Goal: Task Accomplishment & Management: Complete application form

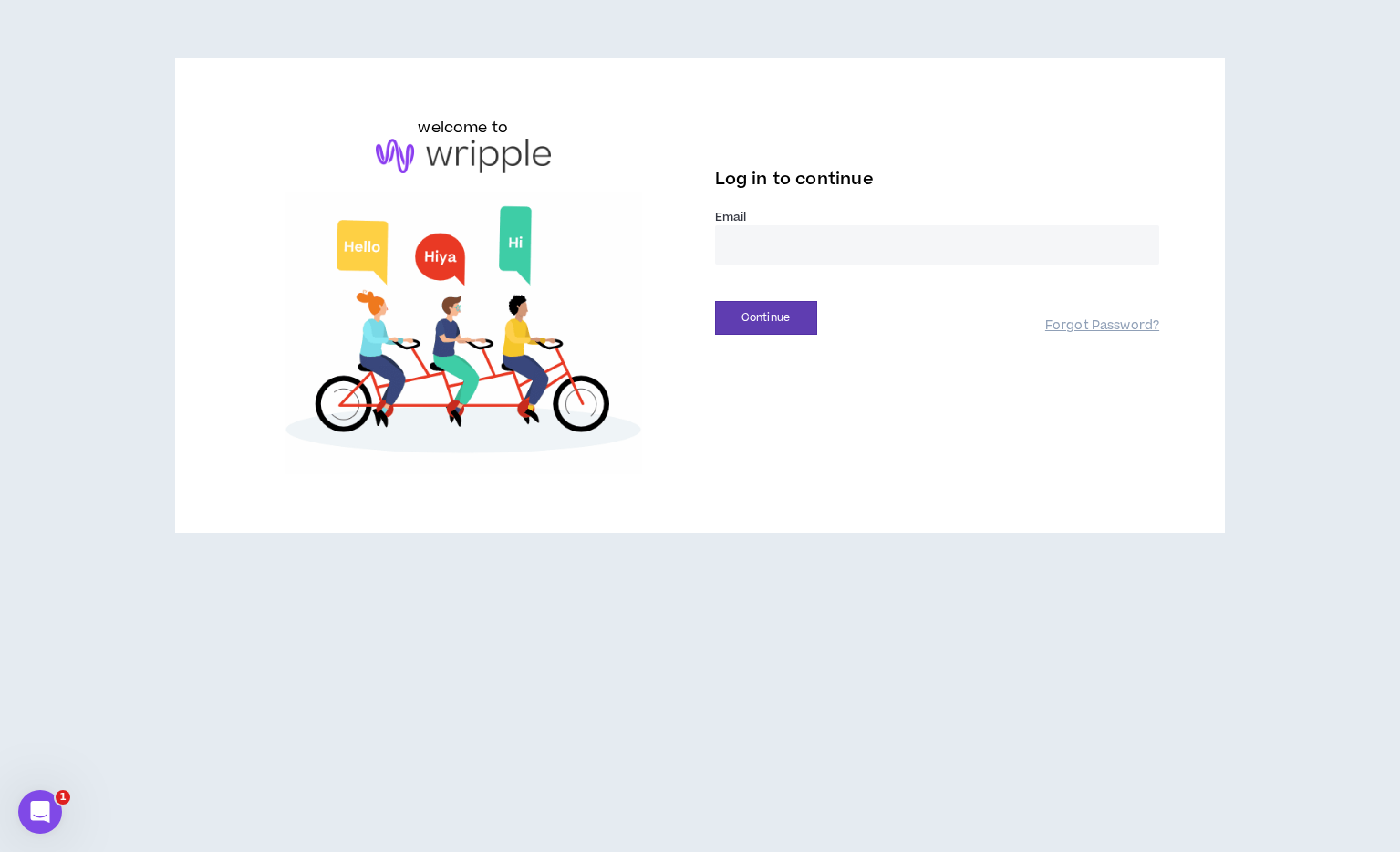
click at [740, 247] on input "email" at bounding box center [938, 245] width 445 height 39
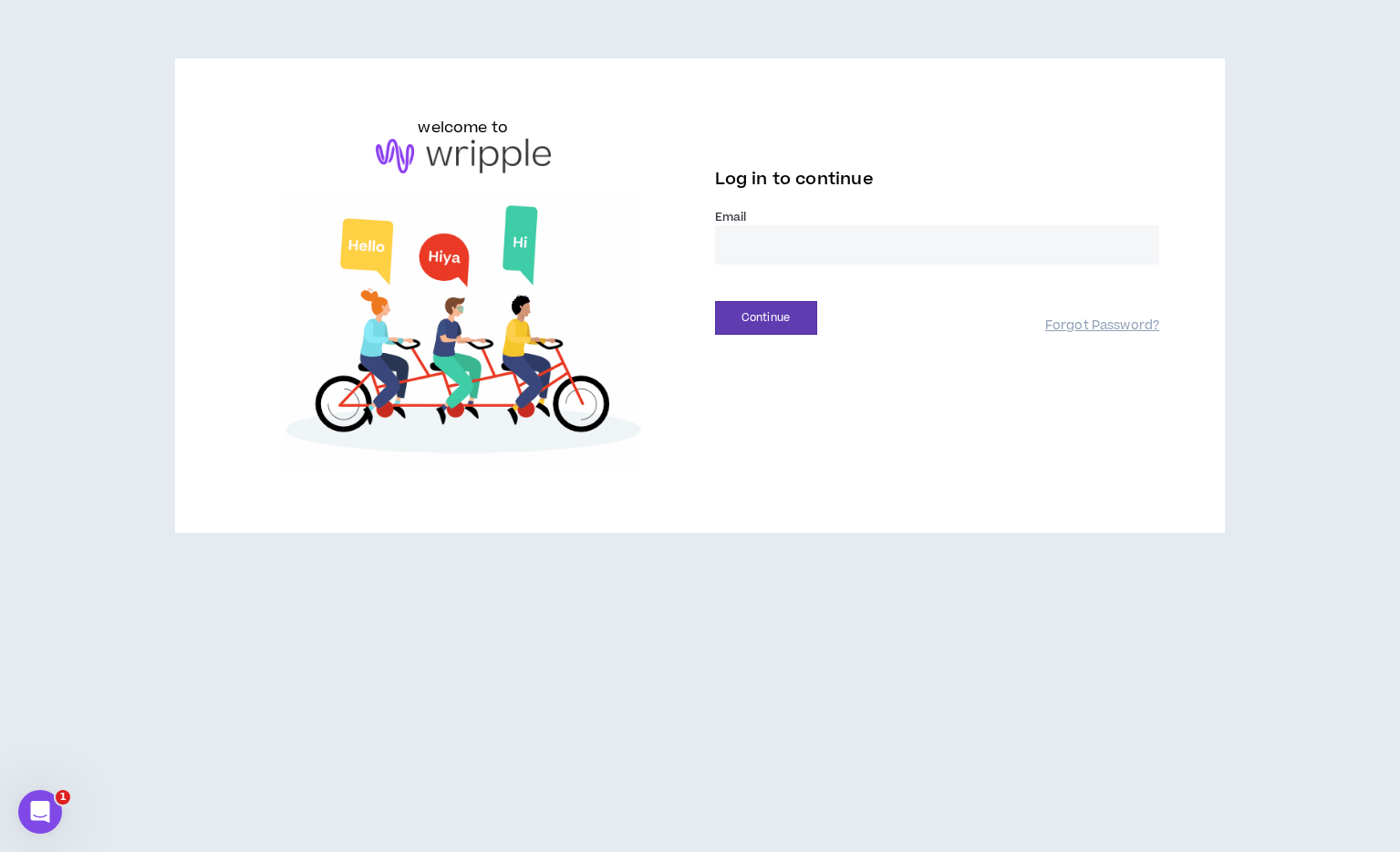
type input "**********"
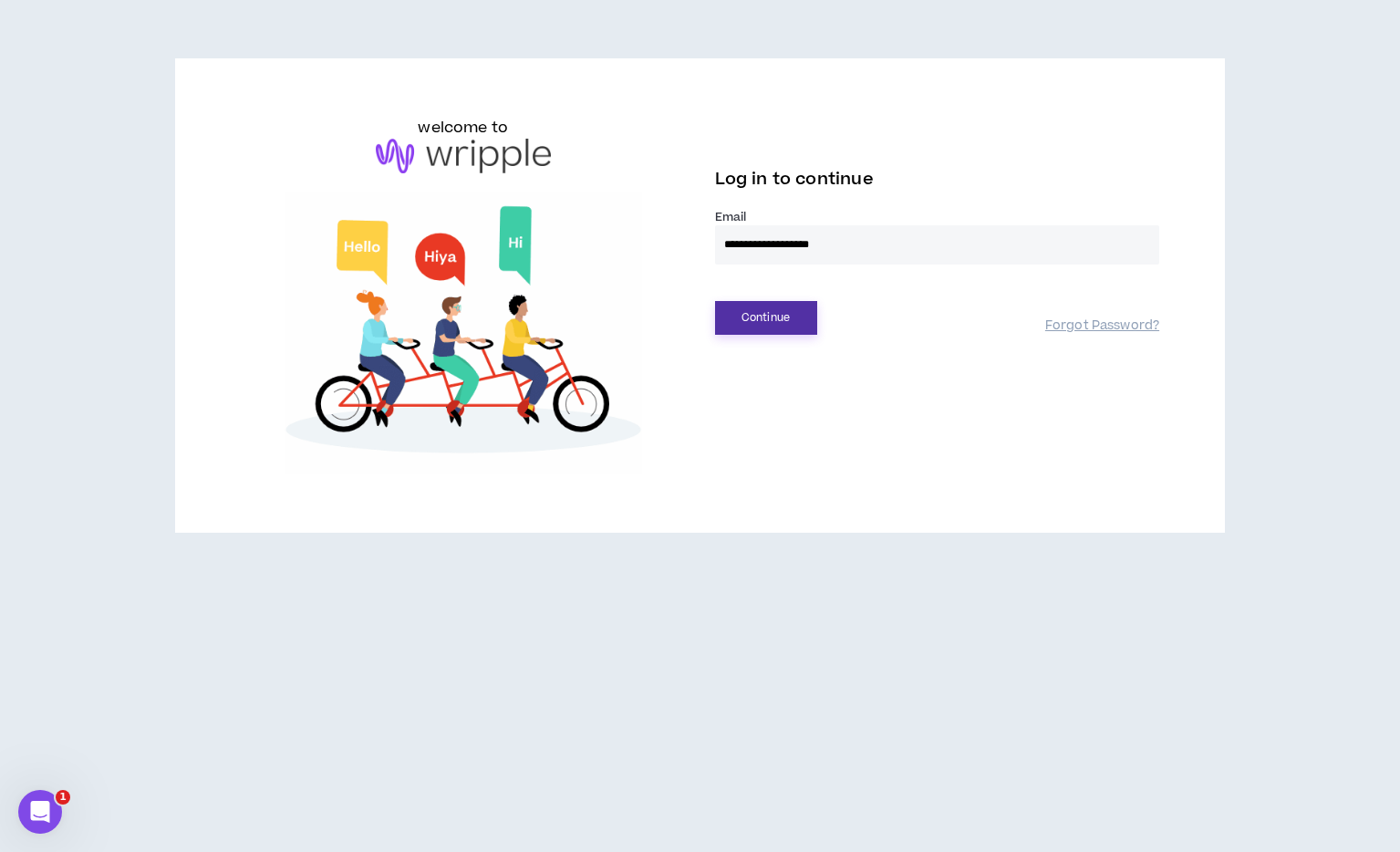
click at [794, 321] on button "Continue" at bounding box center [766, 317] width 102 height 34
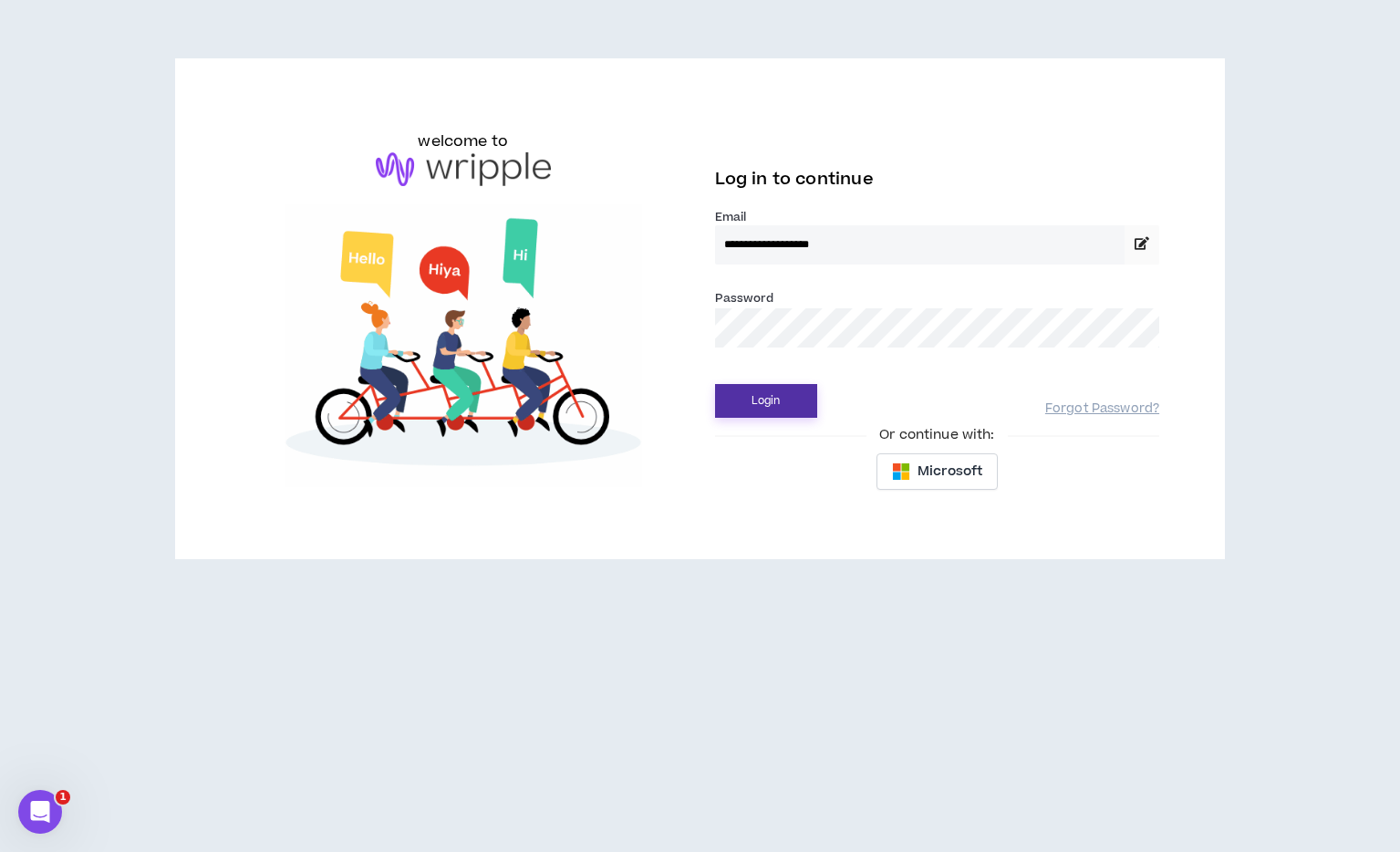
click at [773, 406] on button "Login" at bounding box center [766, 400] width 102 height 34
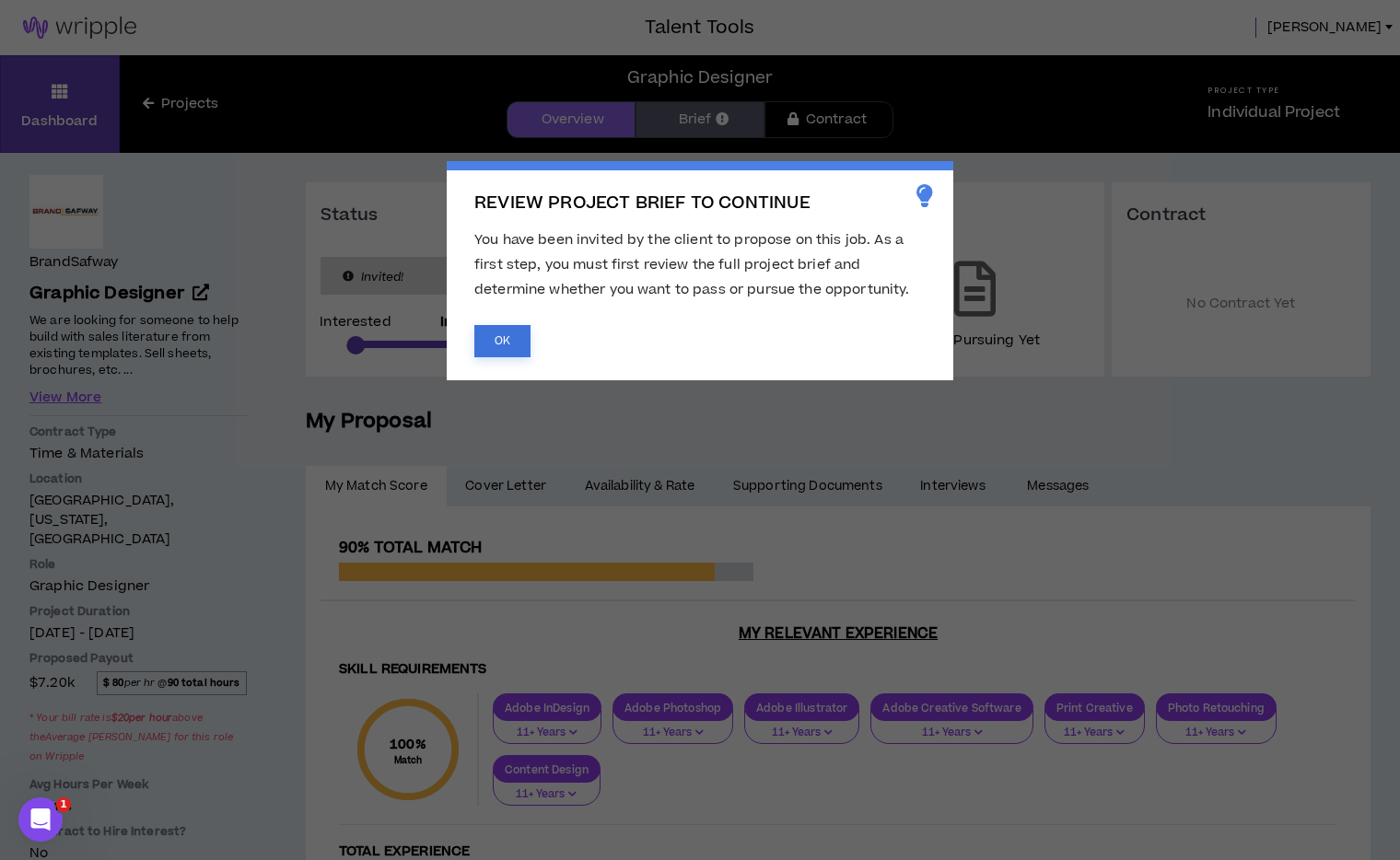
click at [501, 343] on button "OK" at bounding box center [501, 341] width 56 height 33
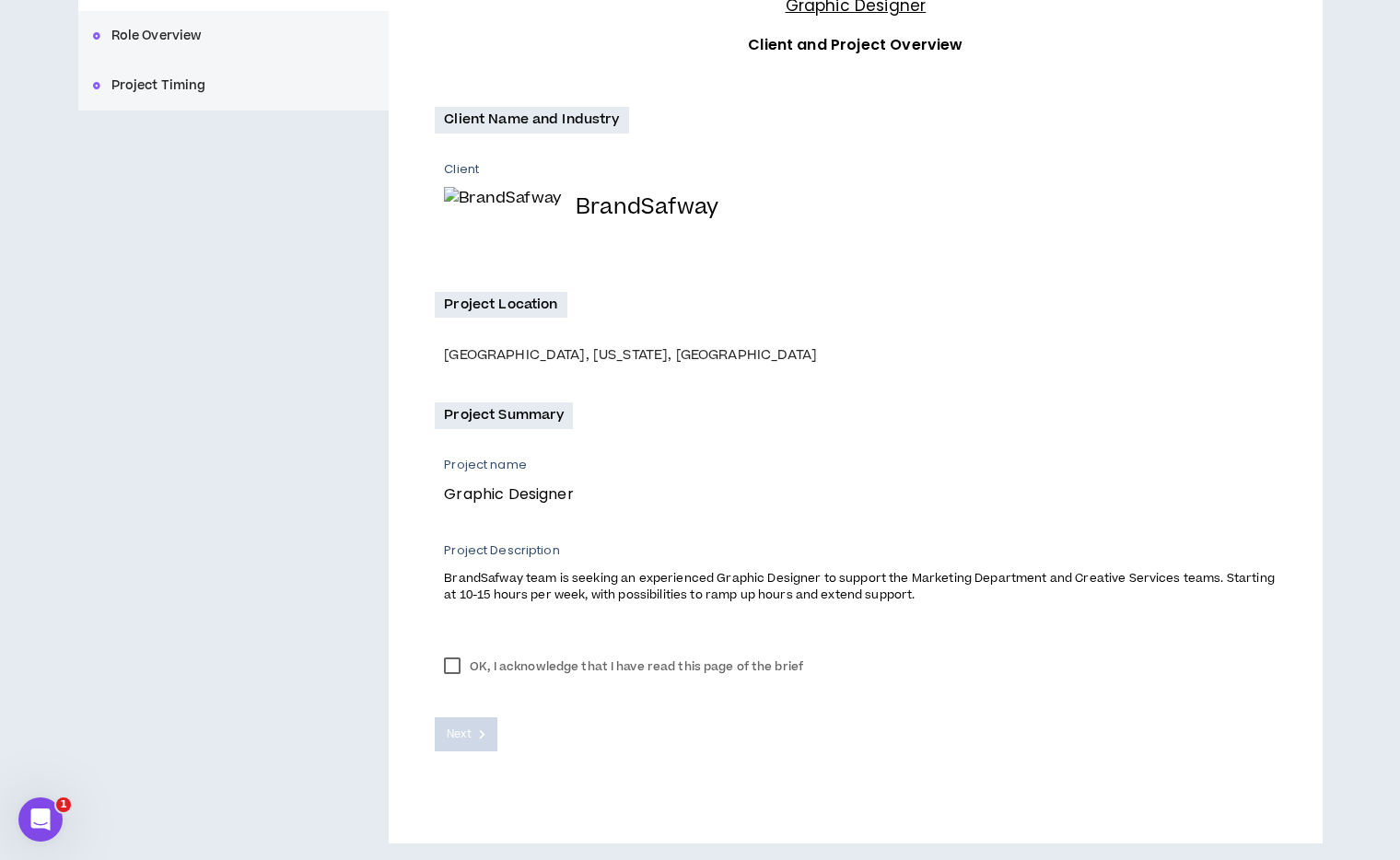
scroll to position [271, 0]
click at [459, 665] on label "OK, I acknowledge that I have read this page of the brief" at bounding box center [623, 665] width 377 height 28
click at [483, 733] on icon at bounding box center [482, 732] width 7 height 10
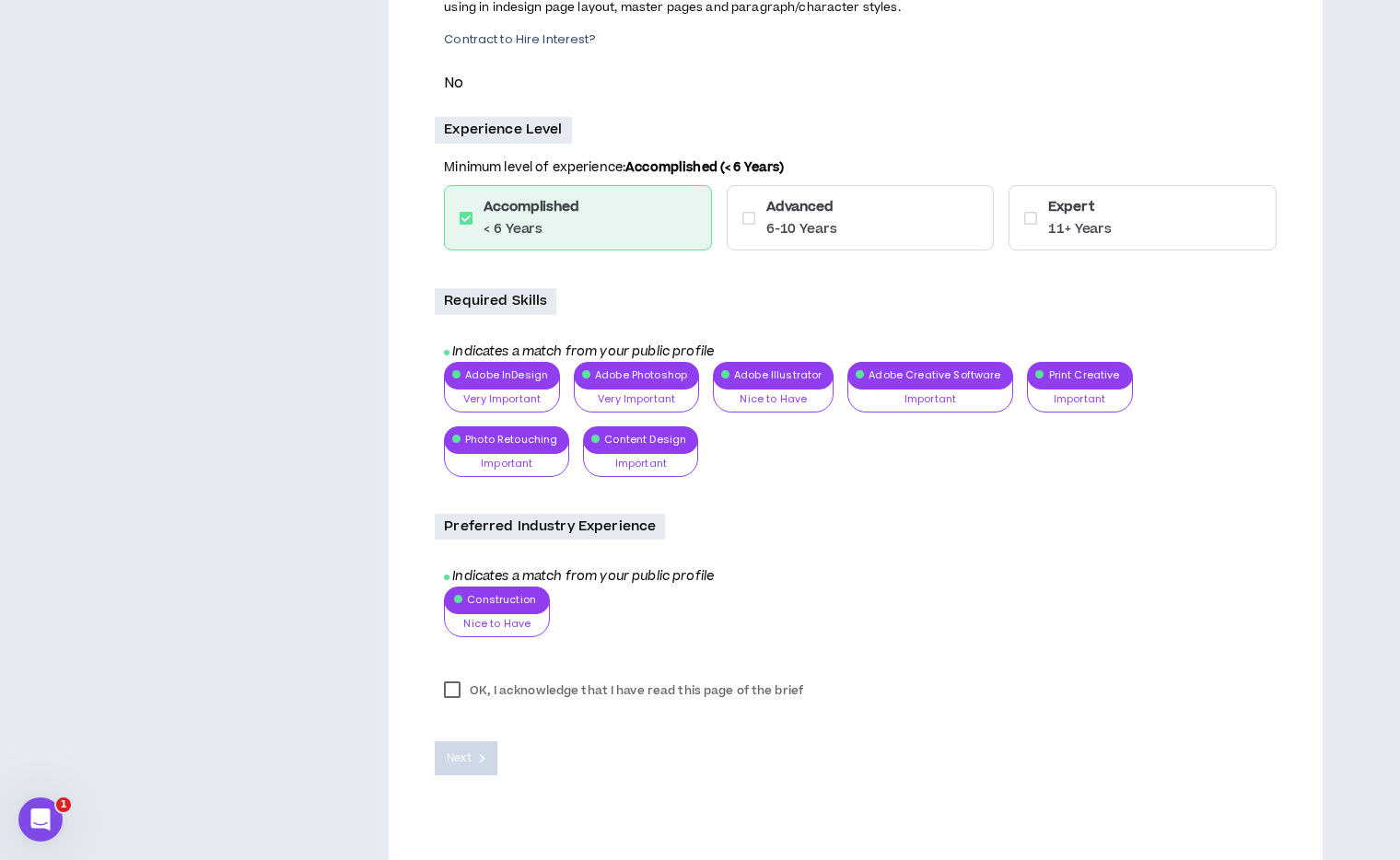
scroll to position [553, 0]
click at [457, 695] on label "OK, I acknowledge that I have read this page of the brief" at bounding box center [623, 692] width 377 height 28
click at [465, 762] on span "Next" at bounding box center [458, 760] width 24 height 18
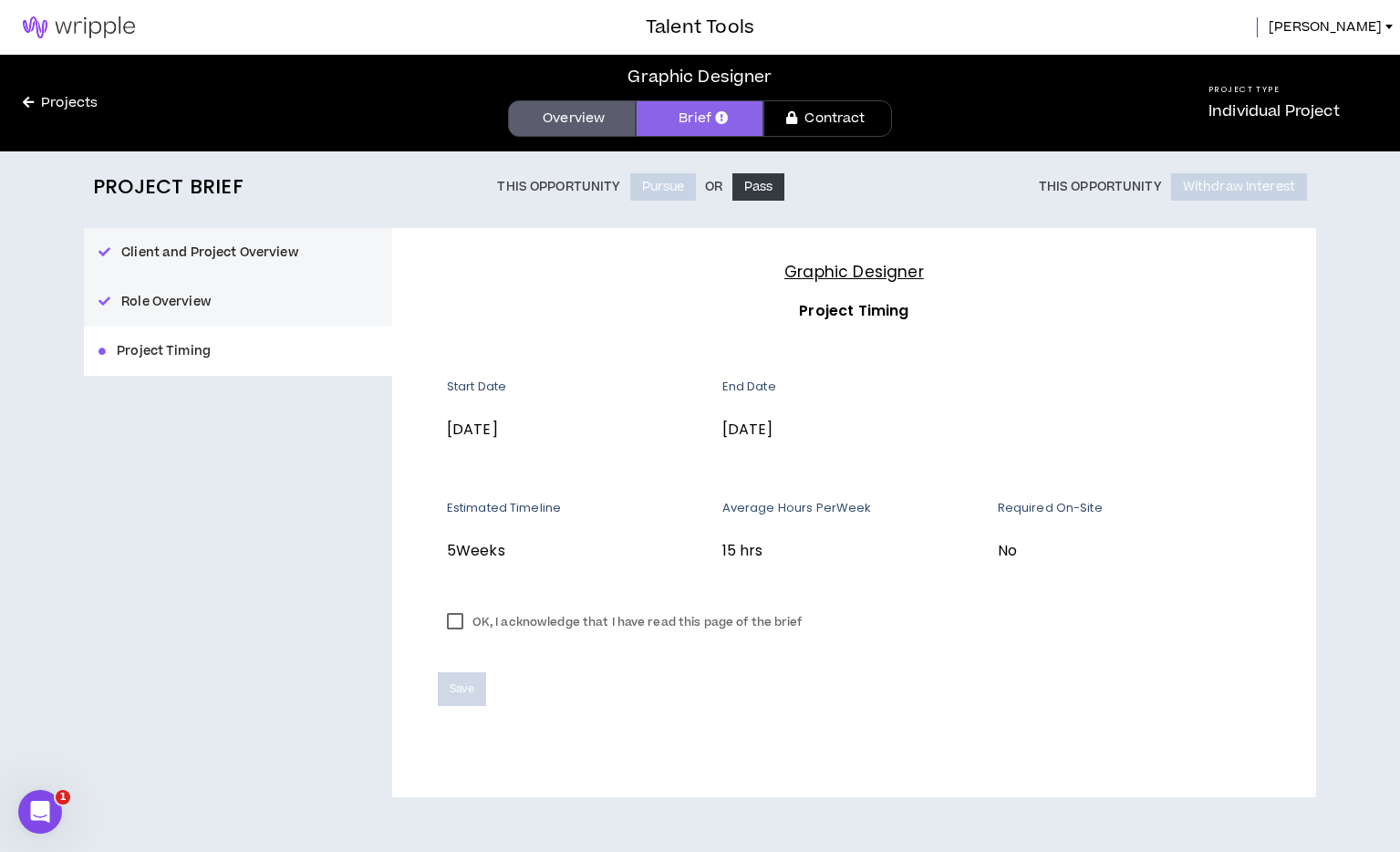
click at [460, 622] on label "OK, I acknowledge that I have read this page of the brief" at bounding box center [624, 622] width 374 height 27
click at [471, 691] on span "Save" at bounding box center [461, 689] width 24 height 18
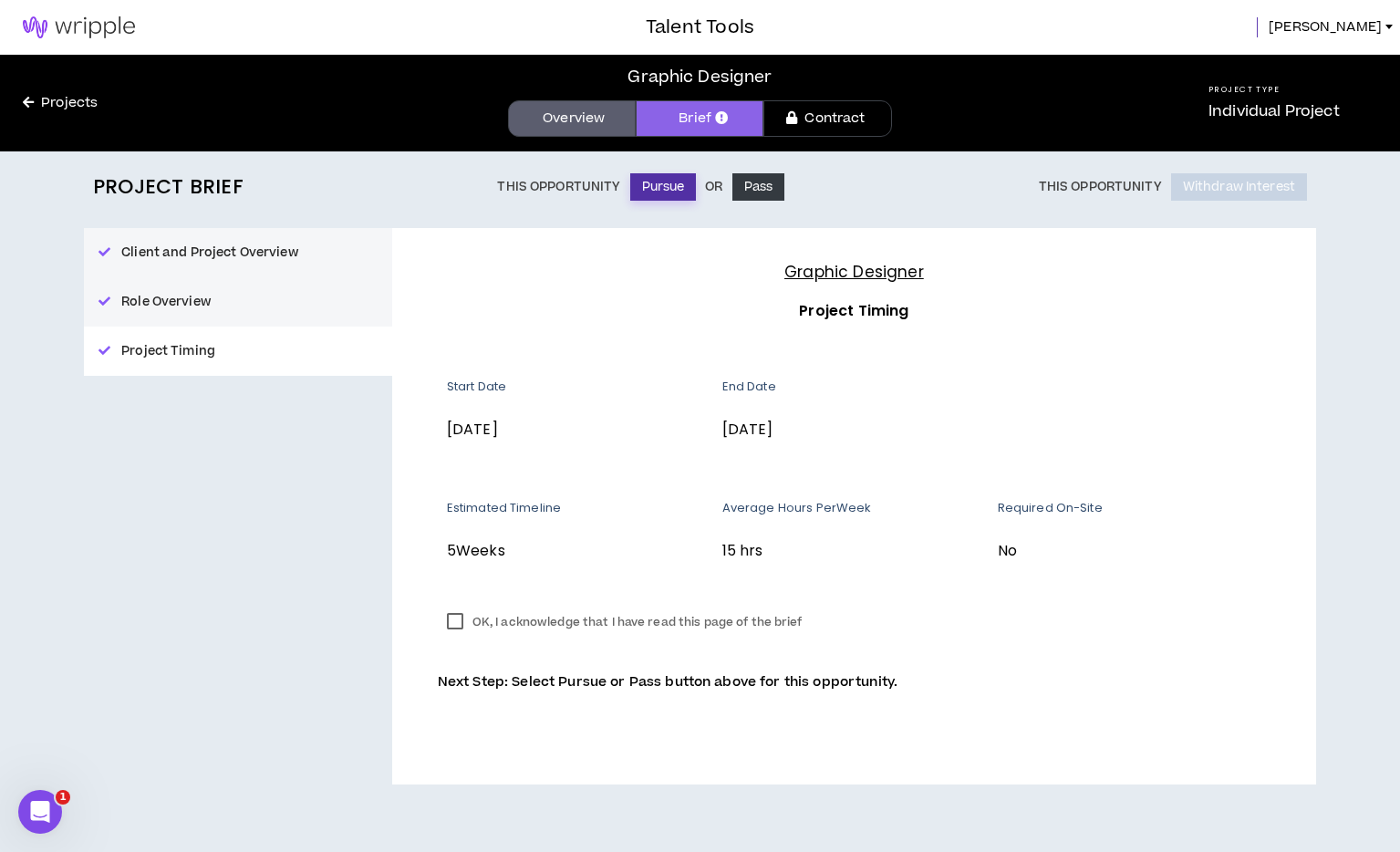
click at [661, 185] on button "Pursue" at bounding box center [663, 187] width 66 height 27
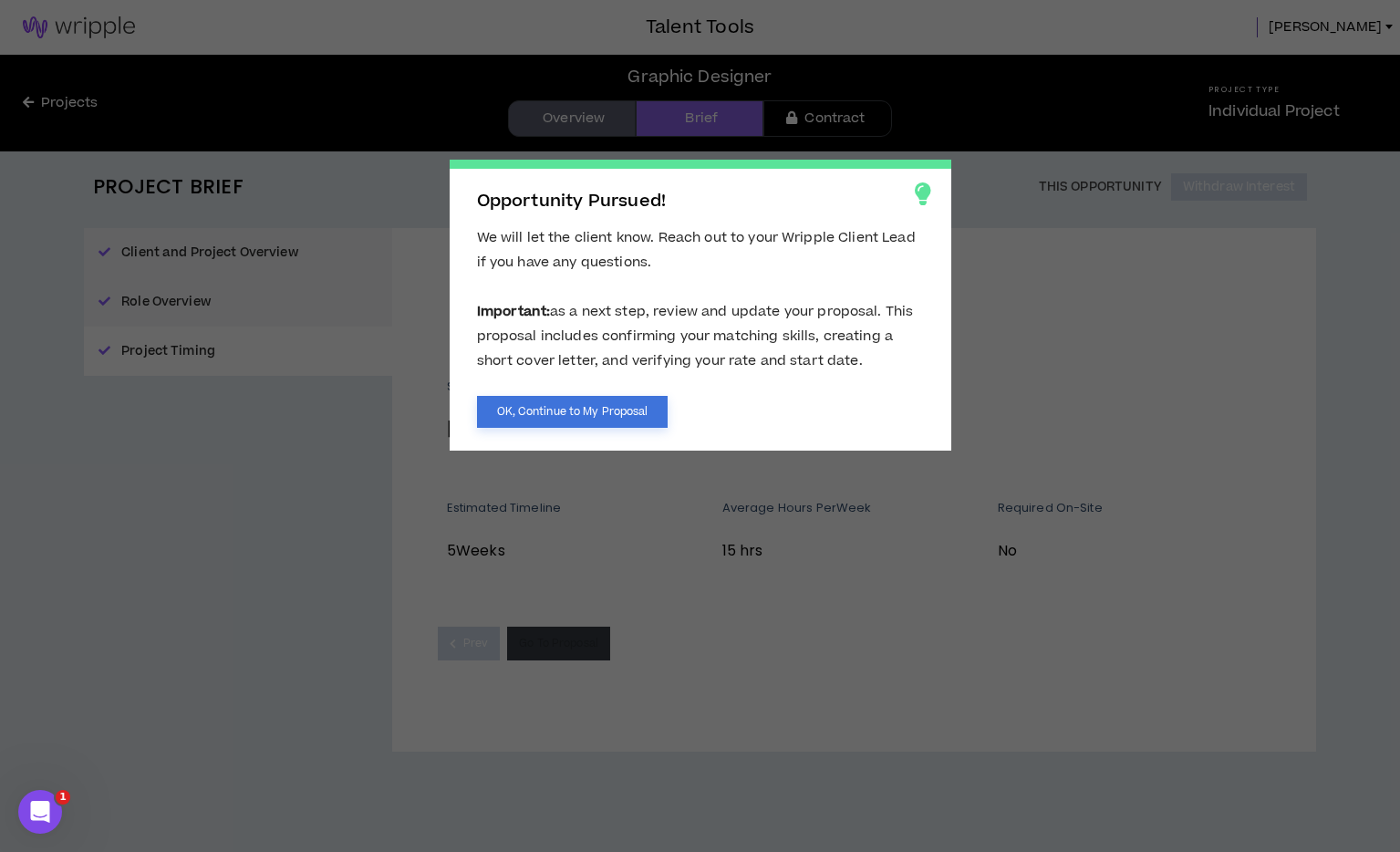
click at [635, 411] on button "OK, Continue to My Proposal" at bounding box center [573, 412] width 191 height 32
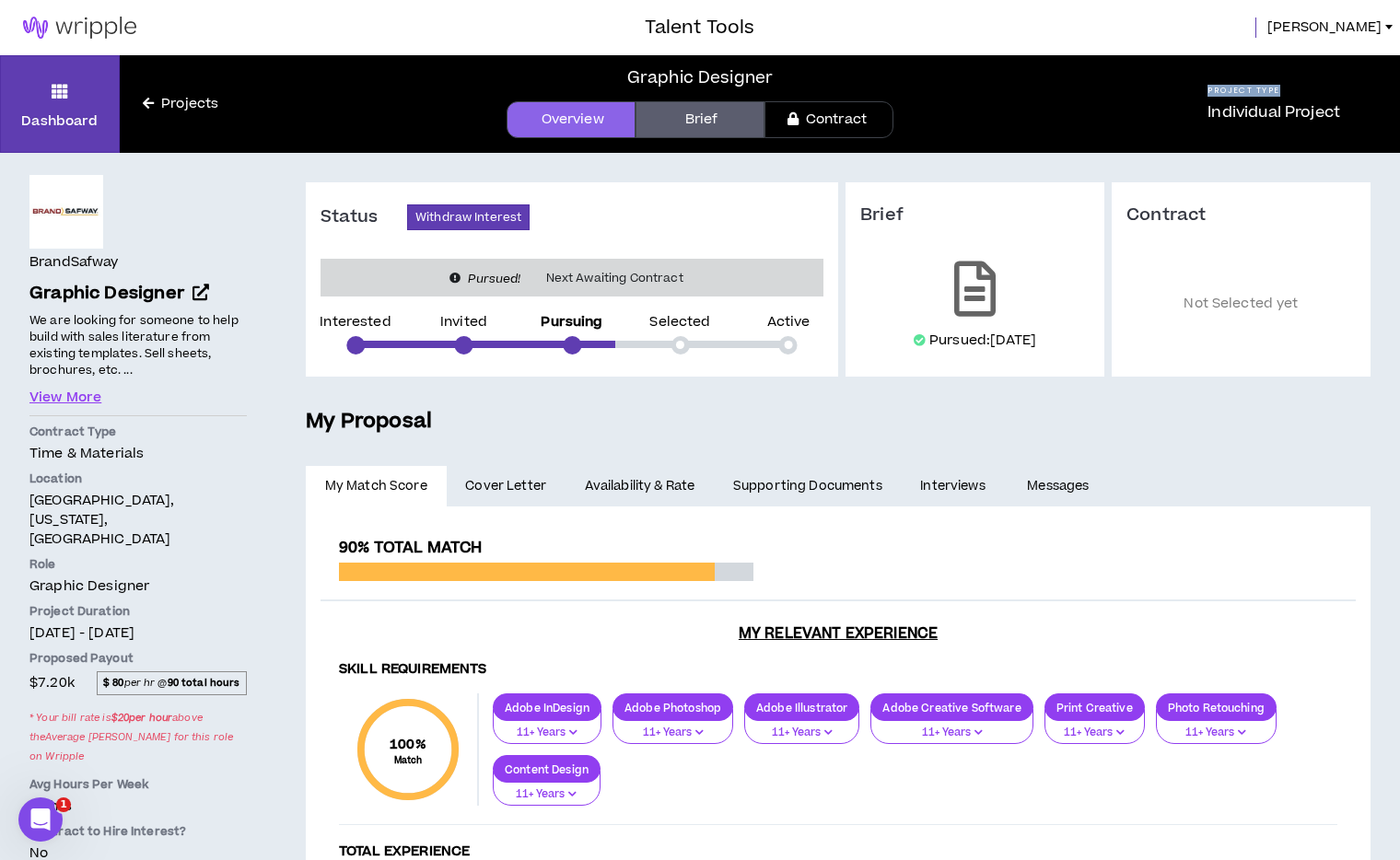
click at [1400, 95] on html "Talent Tools [PERSON_NAME] Projects Graphic Designer Overview Brief Contract Pr…" at bounding box center [700, 430] width 1400 height 860
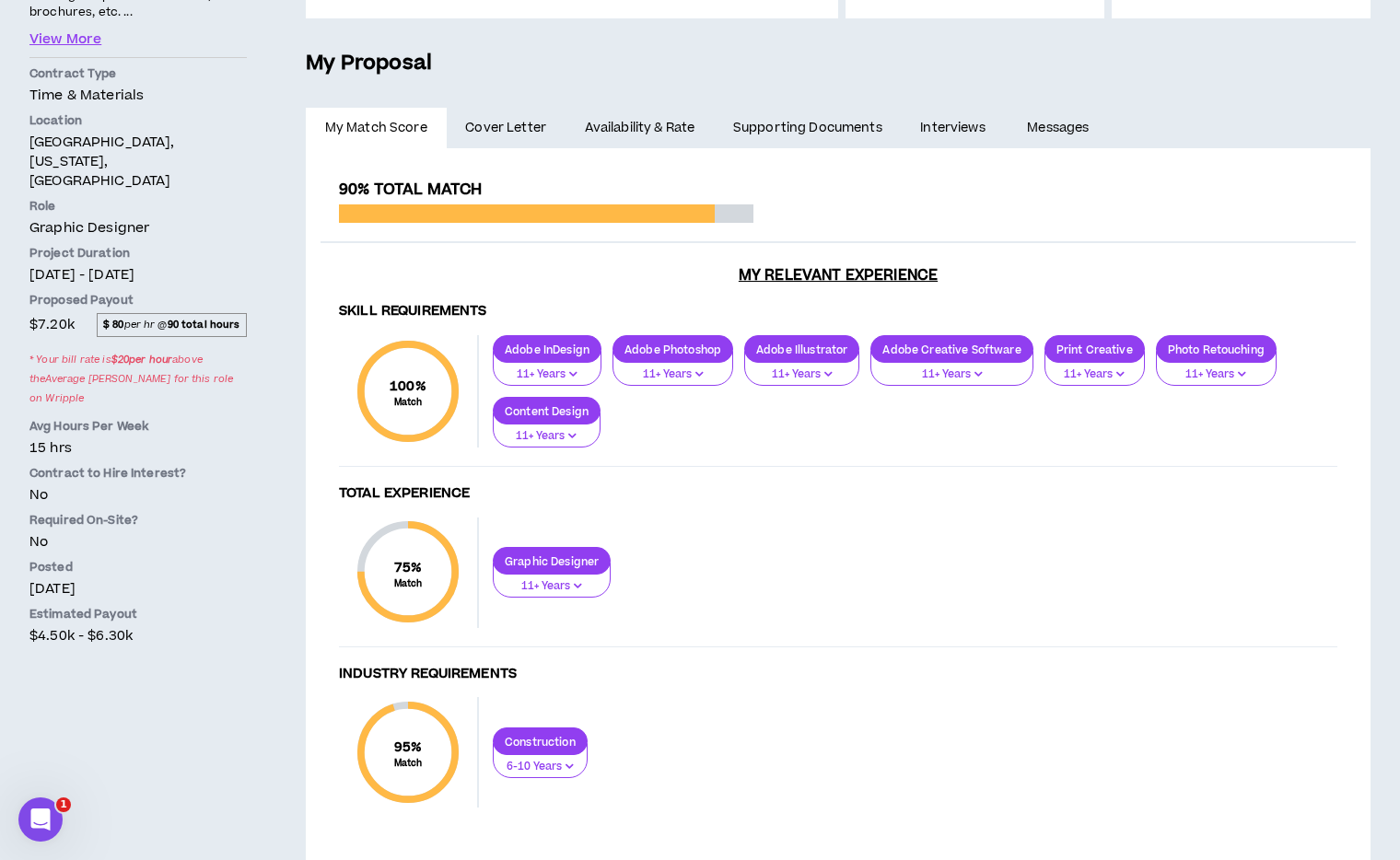
scroll to position [404, 0]
